Goal: Check status

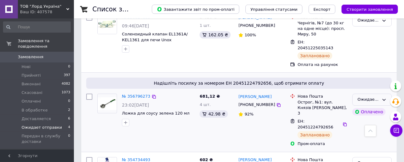
scroll to position [224, 0]
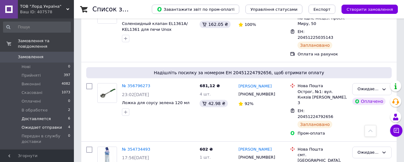
click at [40, 116] on span "Доставляется" at bounding box center [36, 119] width 29 height 6
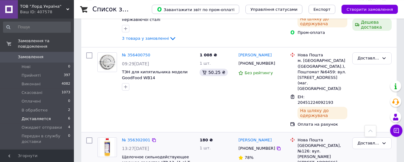
scroll to position [342, 0]
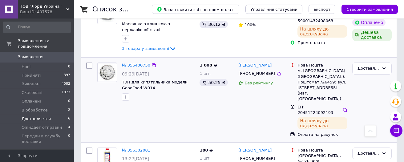
scroll to position [342, 0]
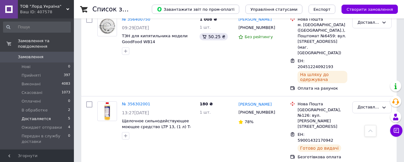
scroll to position [274, 0]
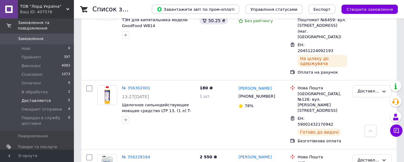
scroll to position [53, 0]
